Goal: Find specific page/section: Find specific page/section

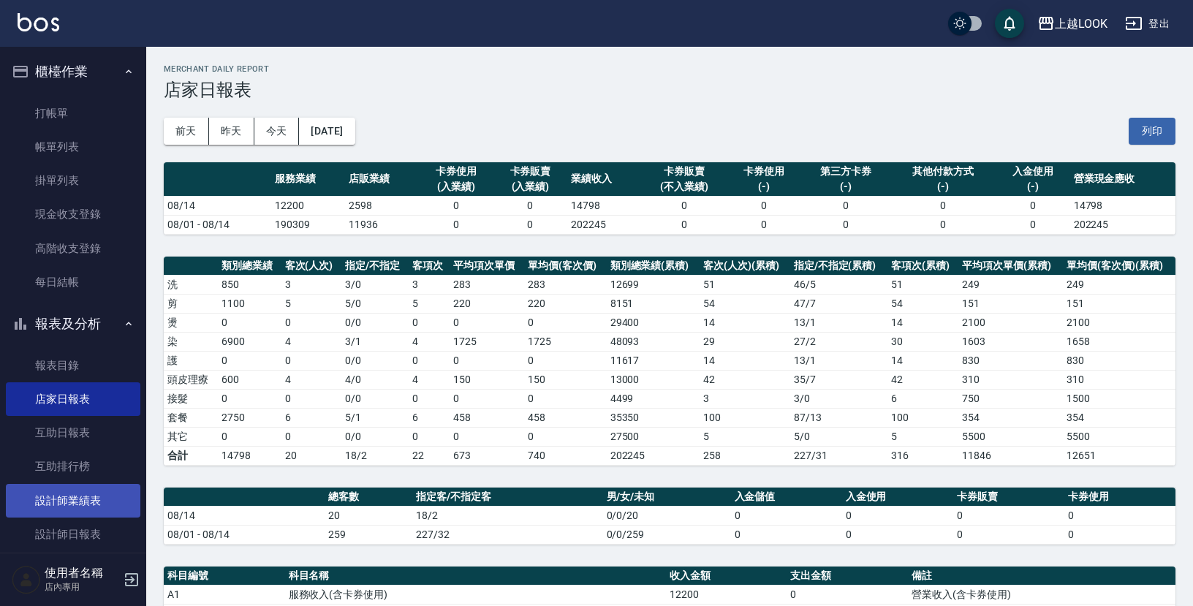
scroll to position [102, 0]
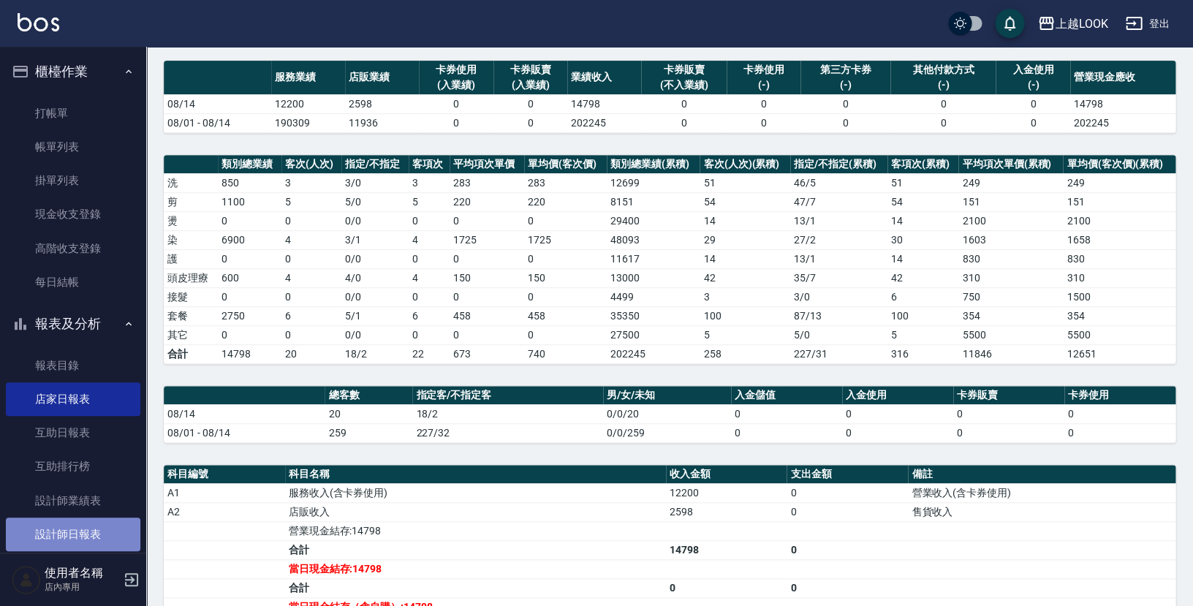
click at [76, 521] on link "設計師日報表" at bounding box center [73, 534] width 134 height 34
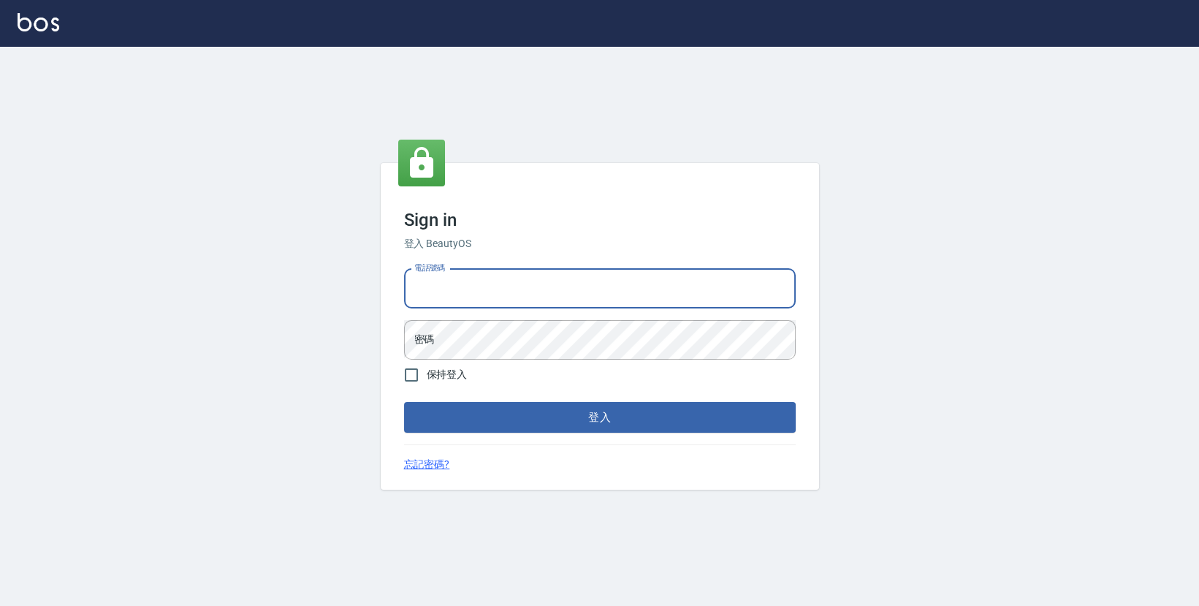
type input "0423178168"
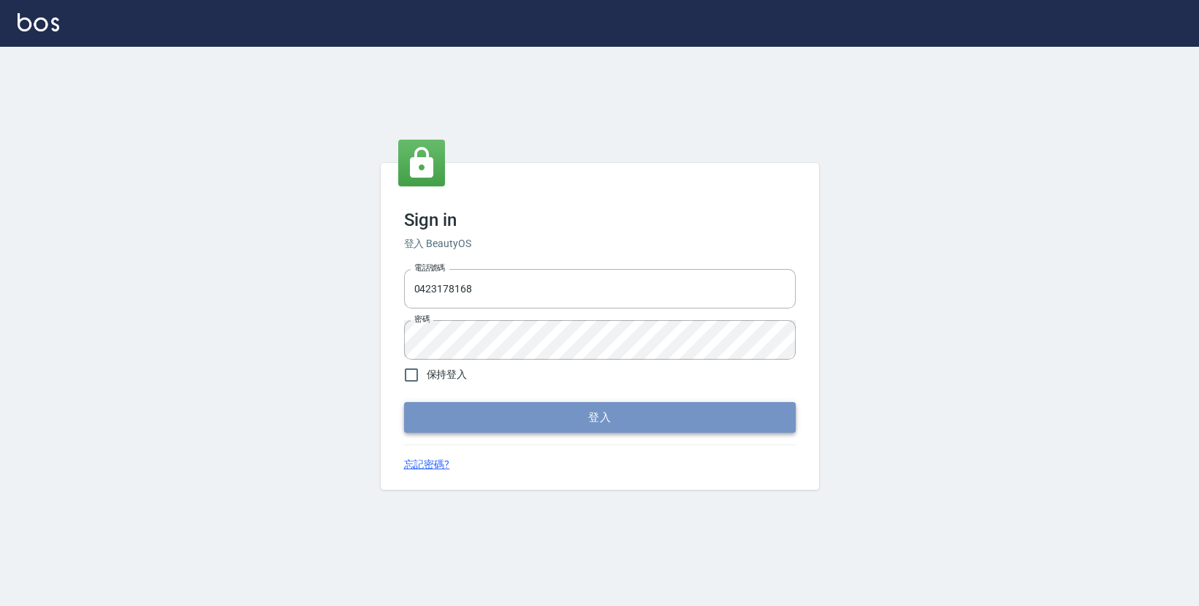
click at [462, 428] on button "登入" at bounding box center [600, 417] width 392 height 31
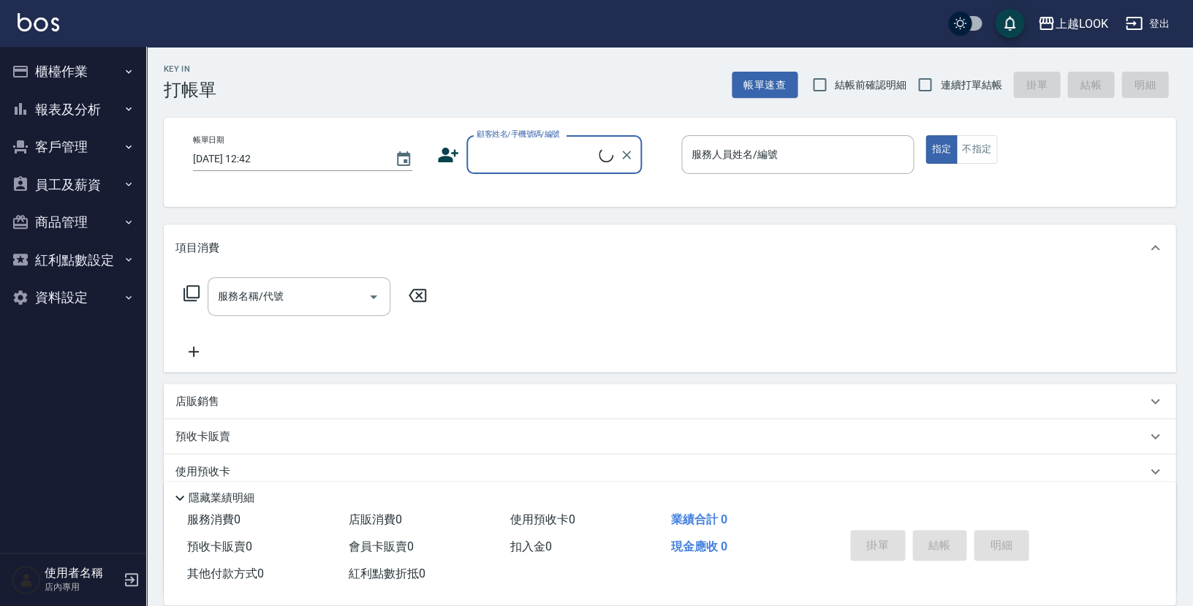
click at [63, 107] on button "報表及分析" at bounding box center [73, 110] width 134 height 38
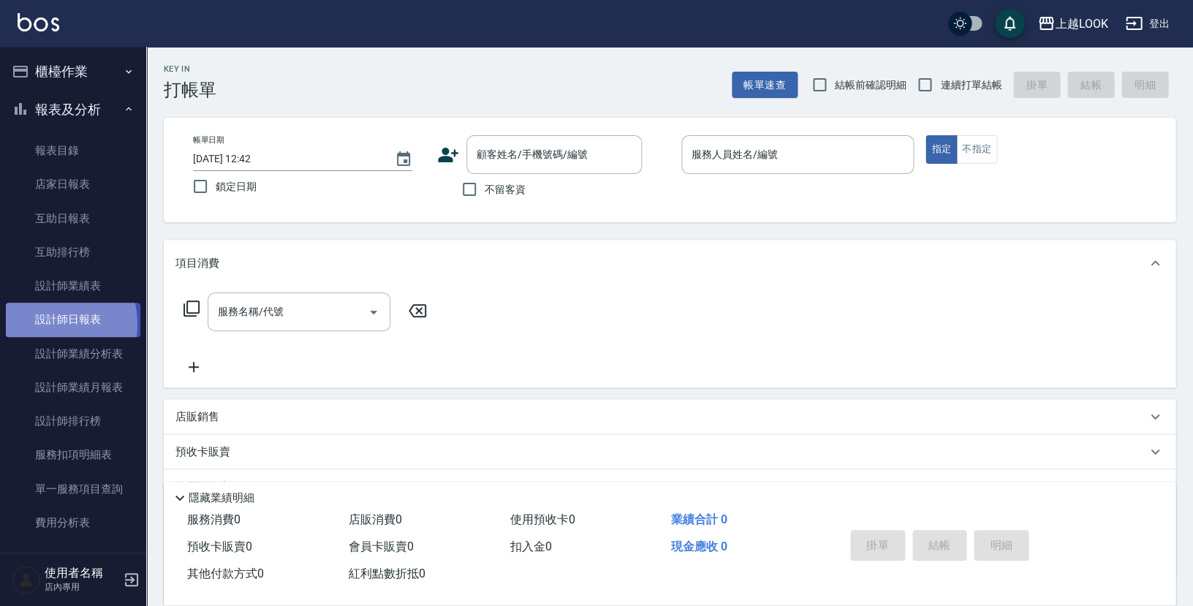
click at [44, 320] on link "設計師日報表" at bounding box center [73, 320] width 134 height 34
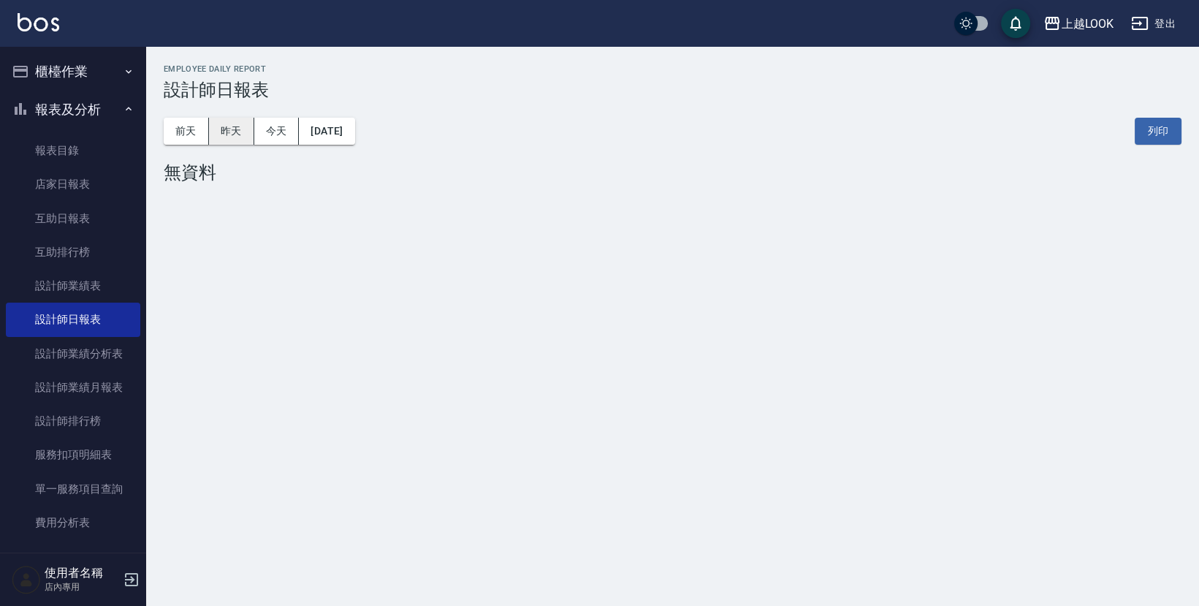
click at [242, 139] on button "昨天" at bounding box center [231, 131] width 45 height 27
